Goal: Task Accomplishment & Management: Manage account settings

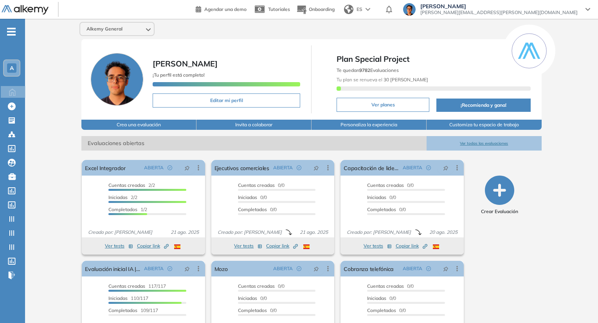
click at [555, 8] on span "[PERSON_NAME]" at bounding box center [499, 6] width 157 height 6
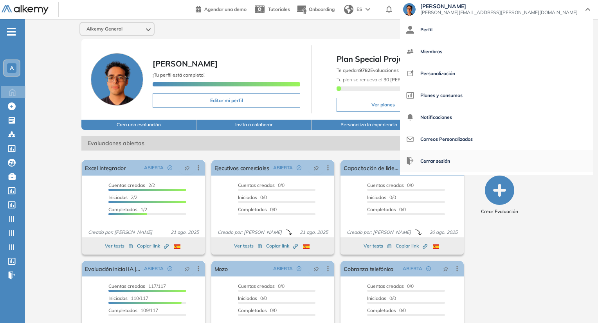
click at [450, 160] on span "Cerrar sesión" at bounding box center [436, 161] width 30 height 19
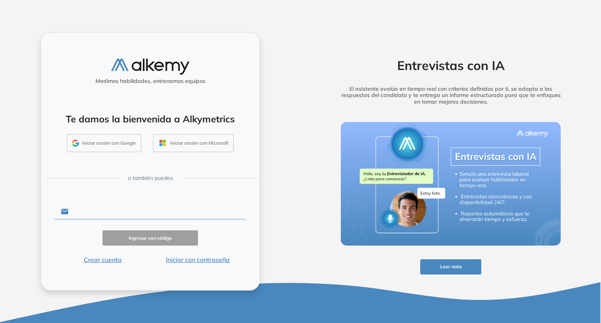
click at [161, 209] on input "text" at bounding box center [157, 211] width 177 height 15
type input "**********"
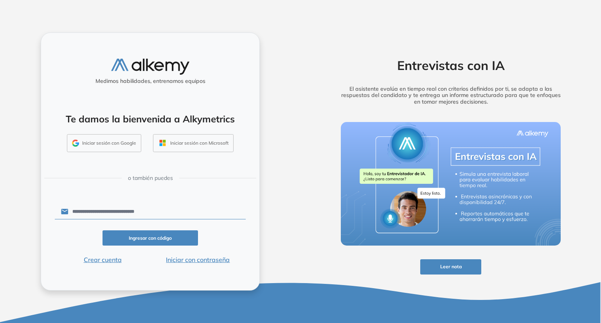
click at [206, 262] on button "Iniciar con contraseña" at bounding box center [198, 259] width 96 height 9
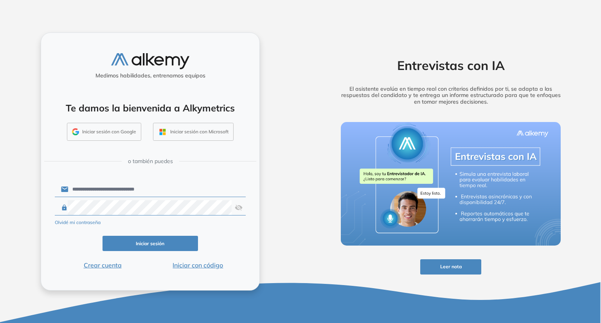
click at [154, 244] on button "Iniciar sesión" at bounding box center [151, 243] width 96 height 15
